Goal: Task Accomplishment & Management: Manage account settings

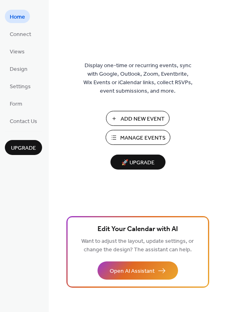
click at [133, 140] on span "Manage Events" at bounding box center [142, 138] width 45 height 8
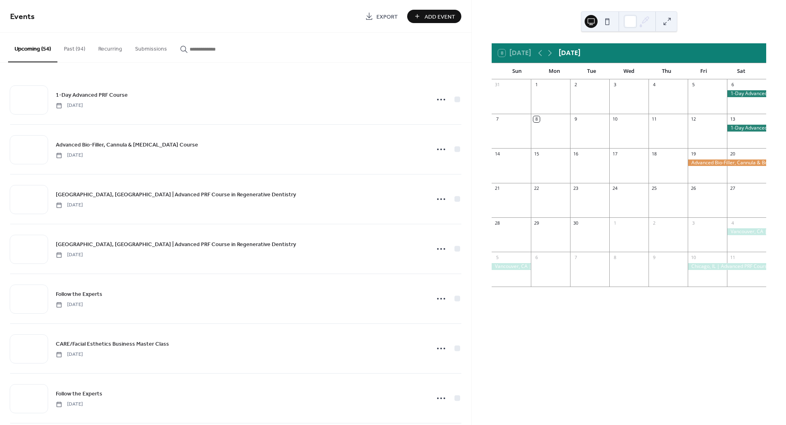
click at [204, 49] on input "button" at bounding box center [214, 49] width 49 height 8
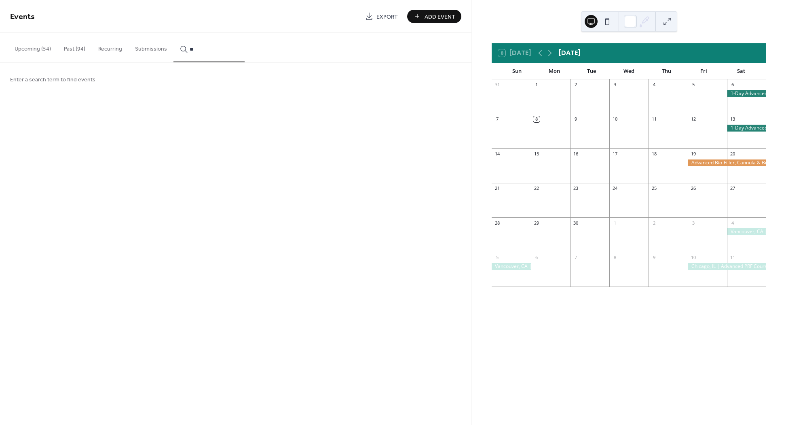
click at [173, 33] on button "*" at bounding box center [208, 48] width 71 height 30
type input "*"
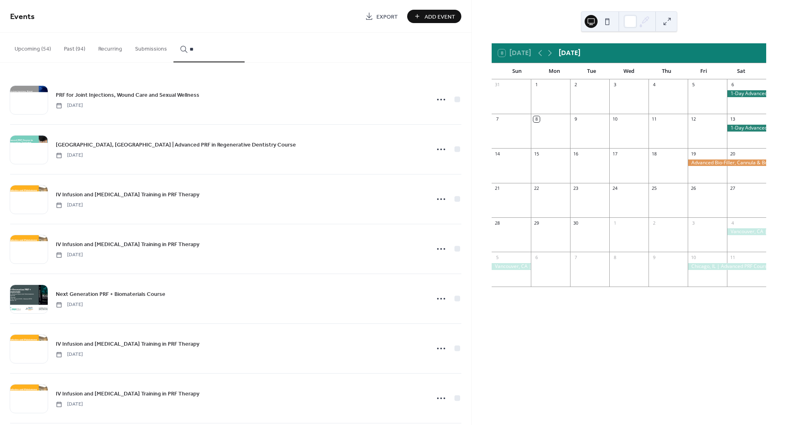
type input "*"
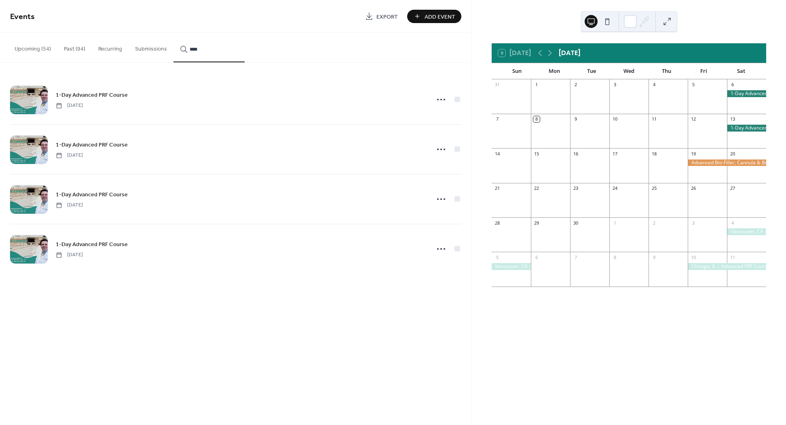
type input "****"
click at [438, 98] on icon at bounding box center [441, 99] width 13 height 13
click at [423, 153] on span "Delete" at bounding box center [426, 150] width 15 height 8
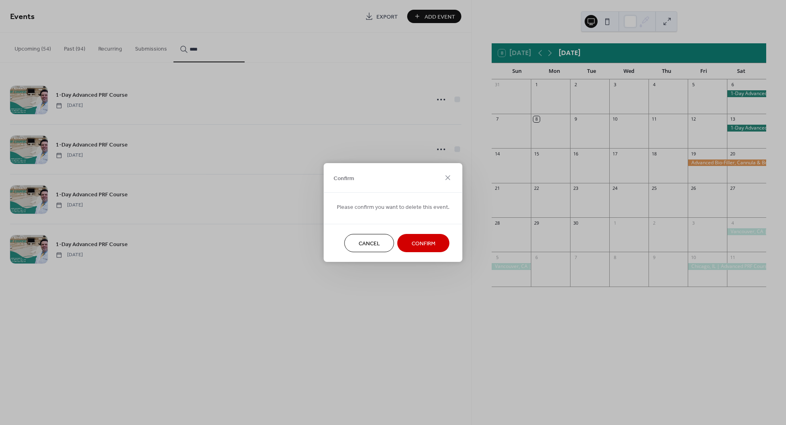
click at [419, 244] on span "Confirm" at bounding box center [424, 243] width 24 height 8
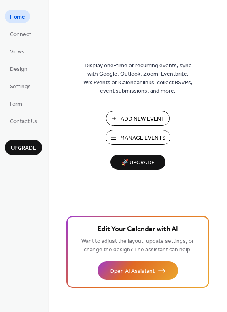
click at [135, 137] on span "Manage Events" at bounding box center [142, 138] width 45 height 8
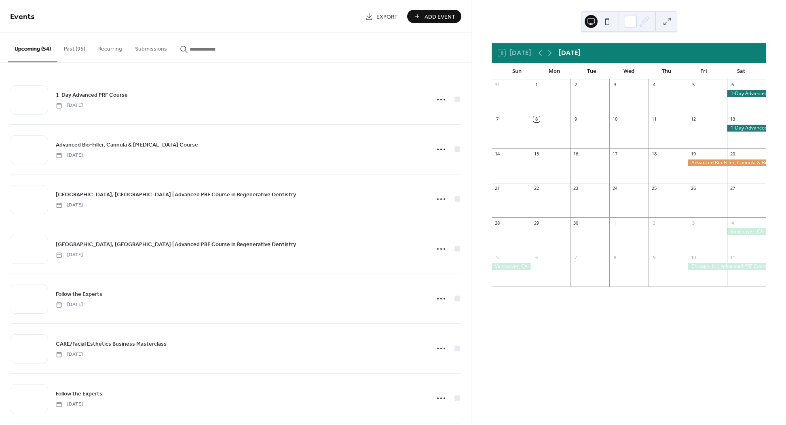
click at [203, 51] on input "button" at bounding box center [214, 49] width 49 height 8
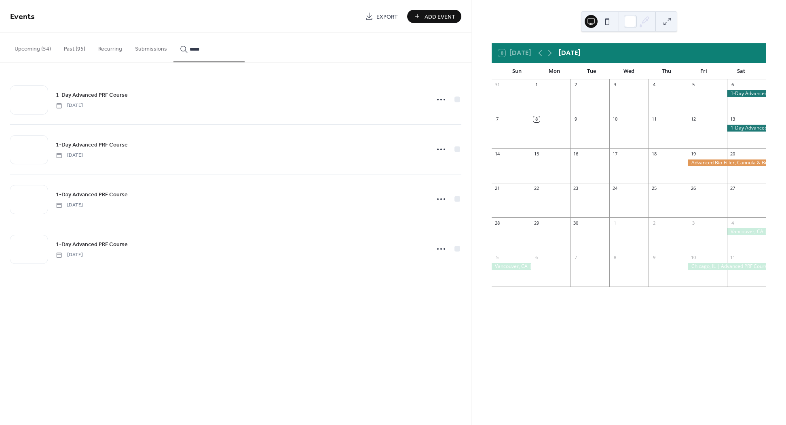
type input "*****"
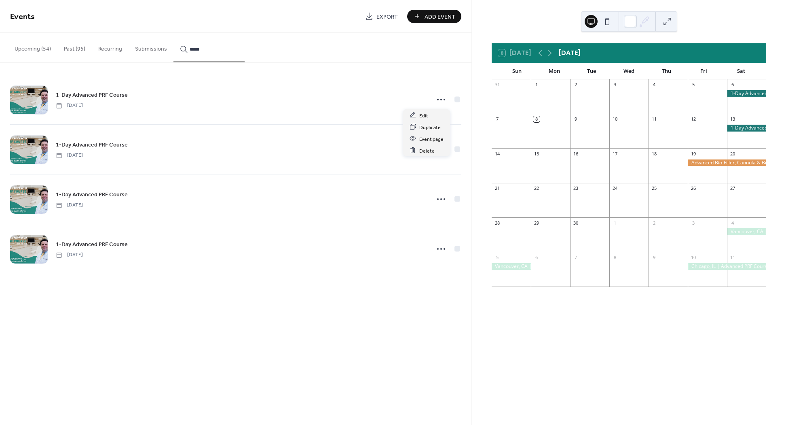
click at [440, 99] on icon at bounding box center [441, 99] width 13 height 13
click at [419, 151] on span "Delete" at bounding box center [426, 150] width 15 height 8
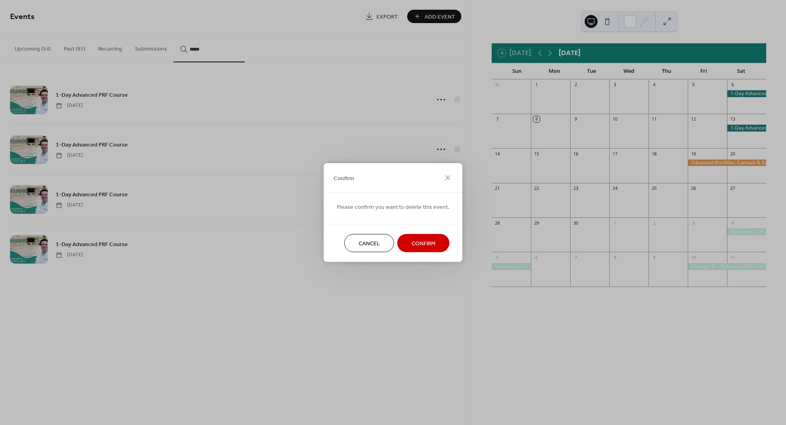
click at [422, 240] on span "Confirm" at bounding box center [424, 243] width 24 height 8
